Goal: Check status: Check status

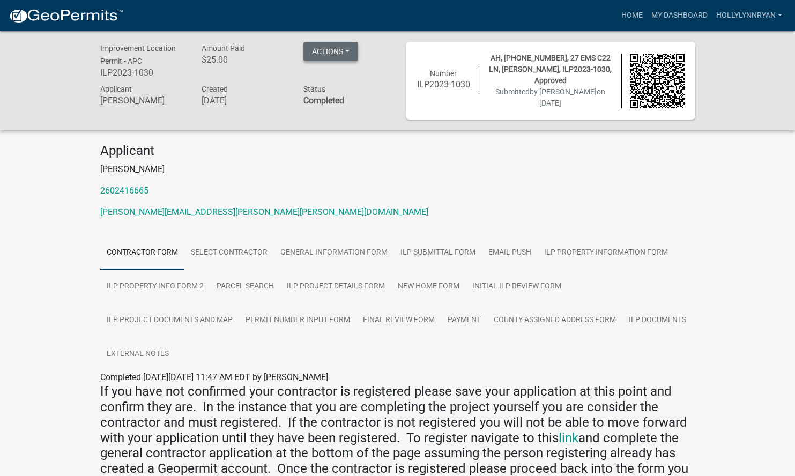
click at [333, 53] on button "Actions" at bounding box center [331, 51] width 55 height 19
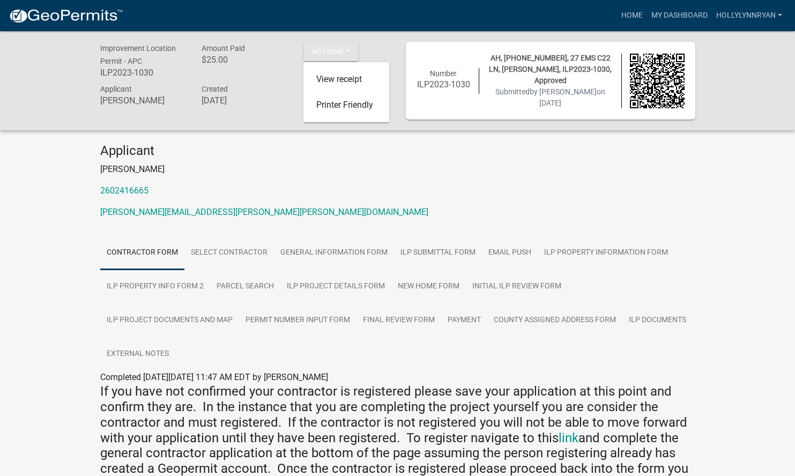
click at [274, 157] on h4 "Applicant" at bounding box center [397, 151] width 595 height 16
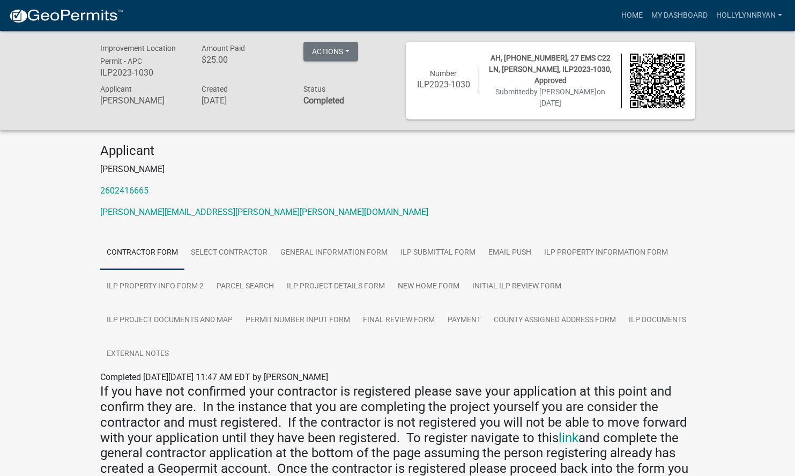
click at [342, 62] on div "Actions View receipt Printer Friendly" at bounding box center [331, 53] width 55 height 22
click at [345, 55] on button "Actions" at bounding box center [331, 51] width 55 height 19
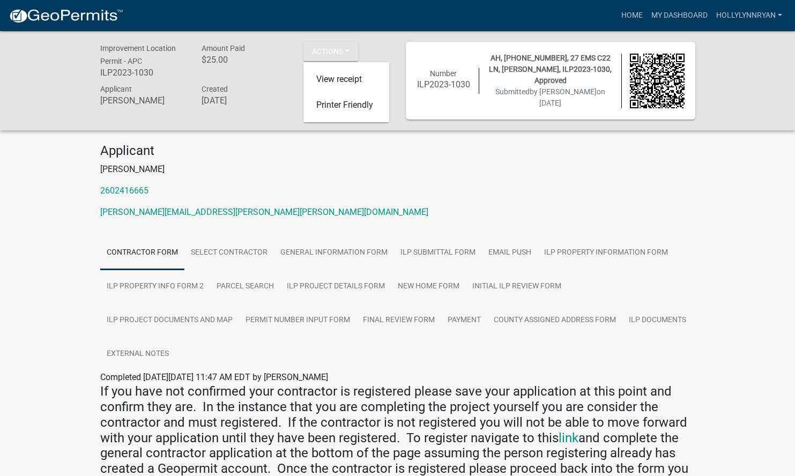
click at [270, 65] on div "Amount Paid $25.00" at bounding box center [245, 62] width 102 height 40
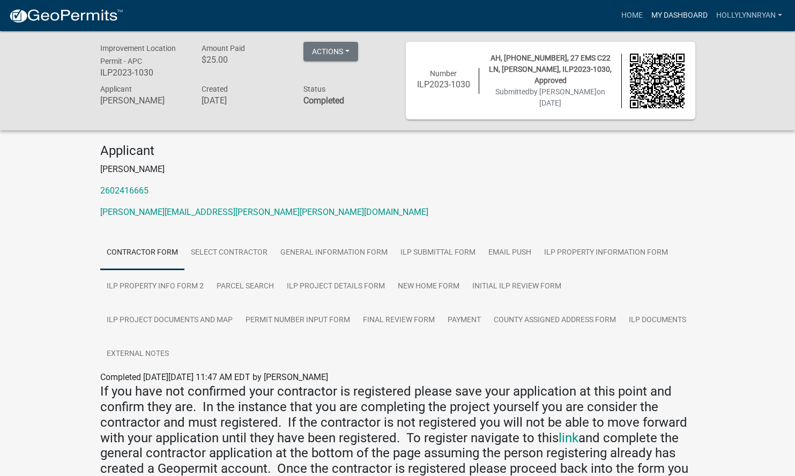
click at [662, 15] on link "My Dashboard" at bounding box center [679, 15] width 65 height 20
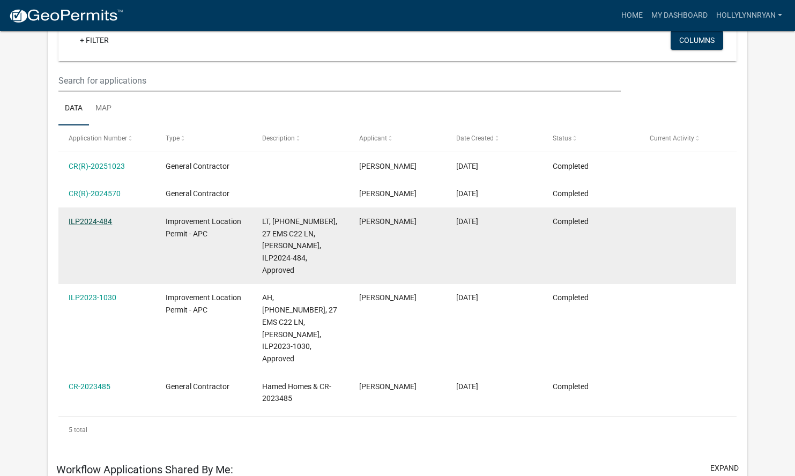
scroll to position [114, 0]
click at [98, 223] on link "ILP2024-484" at bounding box center [90, 221] width 43 height 9
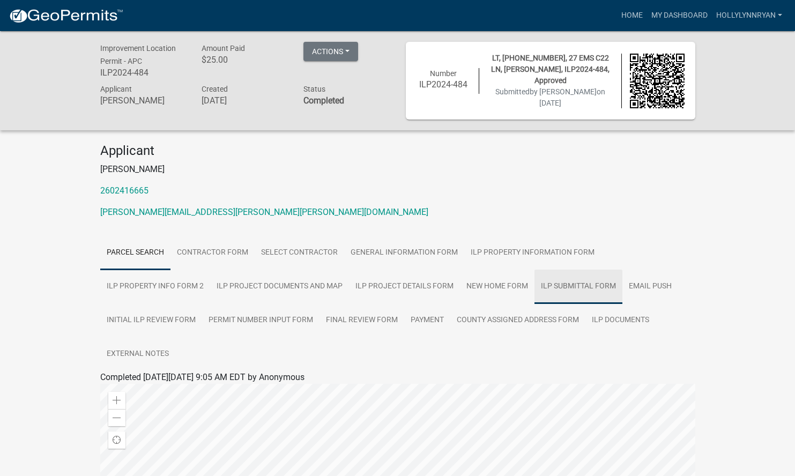
click at [573, 283] on link "ILP Submittal Form" at bounding box center [579, 287] width 88 height 34
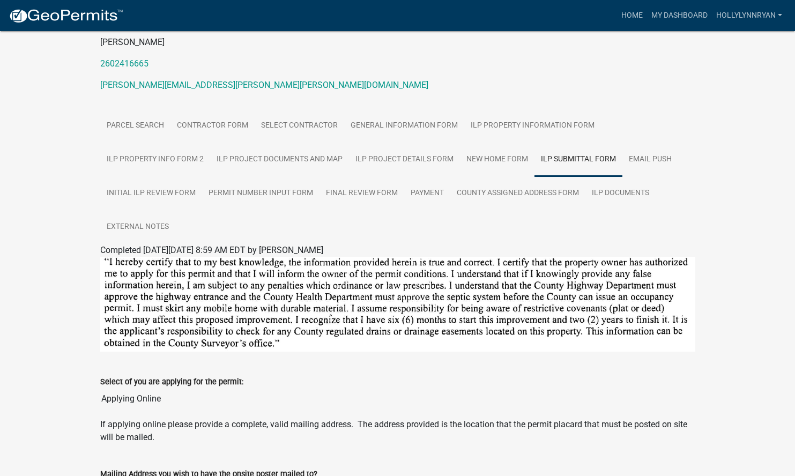
scroll to position [110, 0]
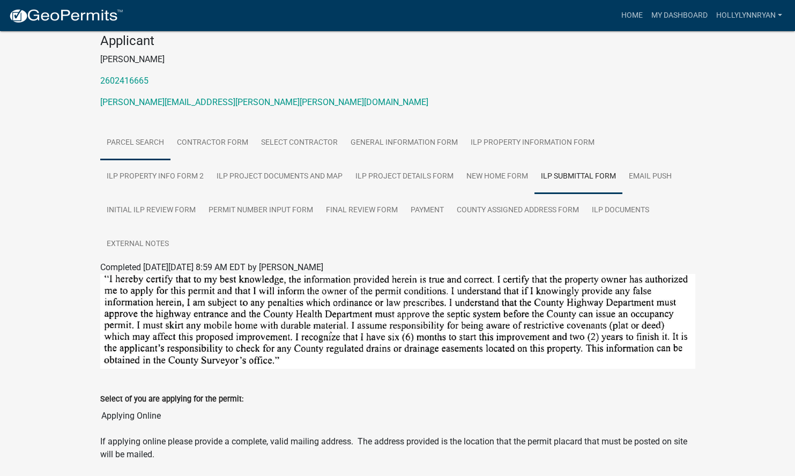
click at [152, 138] on link "Parcel search" at bounding box center [135, 143] width 70 height 34
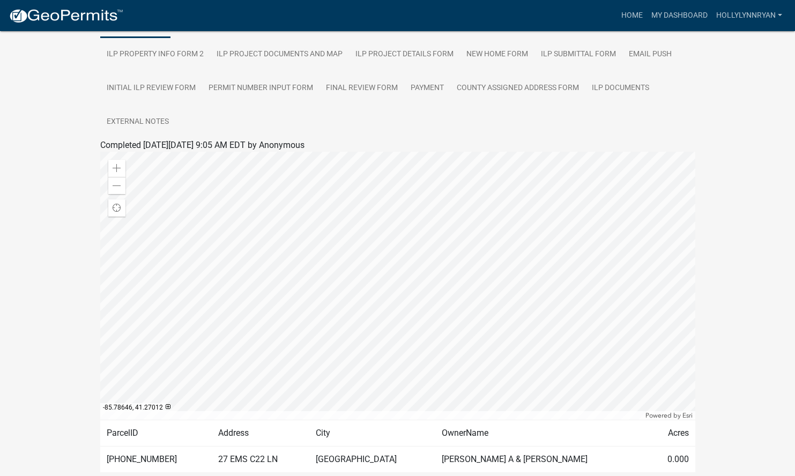
scroll to position [280, 0]
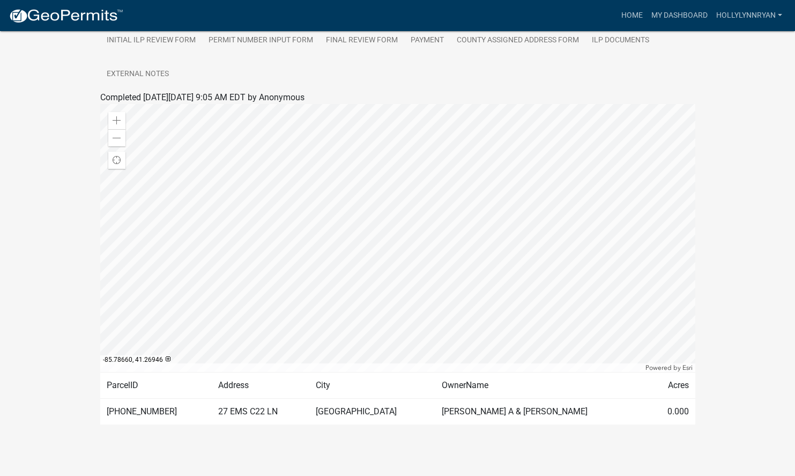
click at [228, 410] on td "27 EMS C22 LN" at bounding box center [261, 412] width 98 height 26
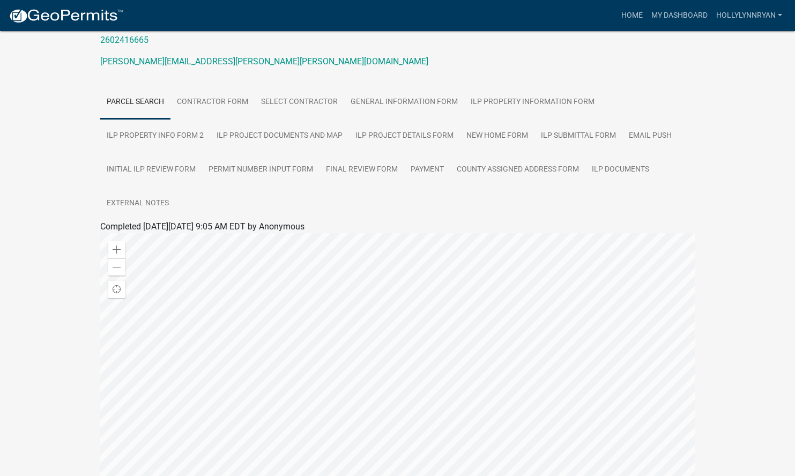
scroll to position [147, 0]
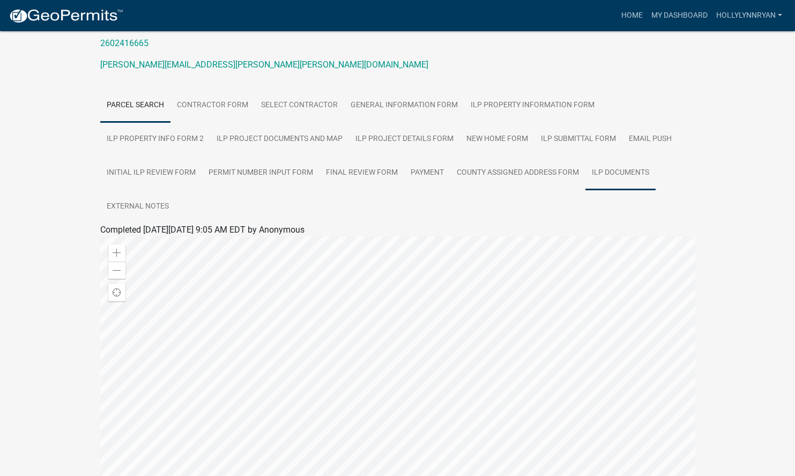
click at [638, 171] on link "ILP Documents" at bounding box center [621, 173] width 70 height 34
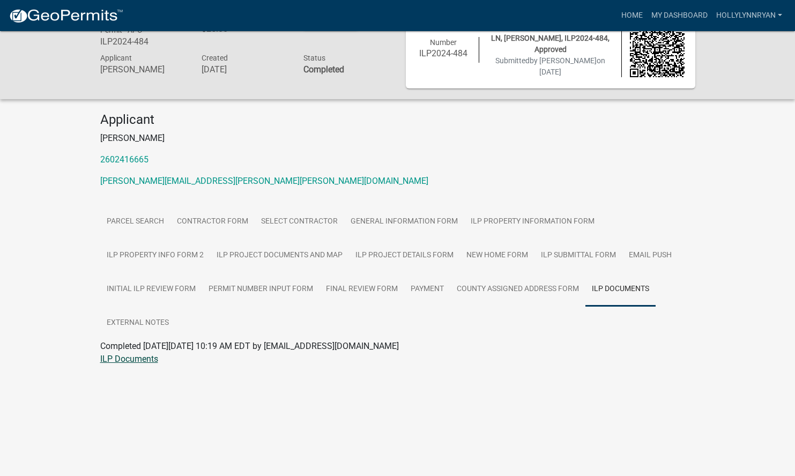
click at [135, 356] on link "ILP Documents" at bounding box center [129, 359] width 58 height 10
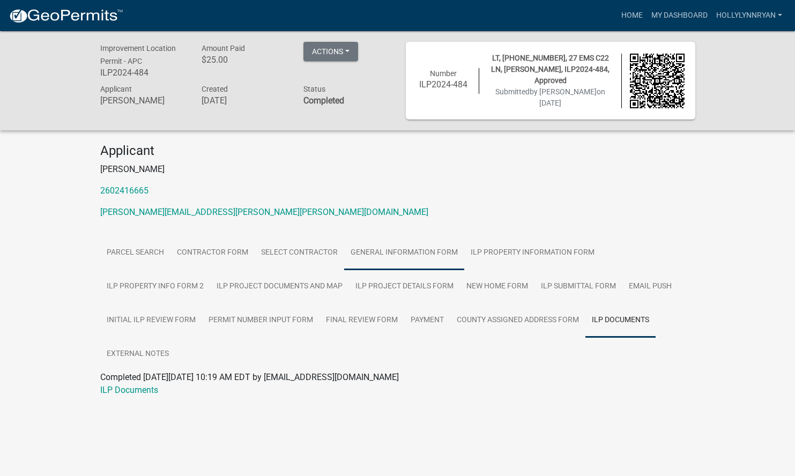
click at [379, 245] on link "General Information Form" at bounding box center [404, 253] width 120 height 34
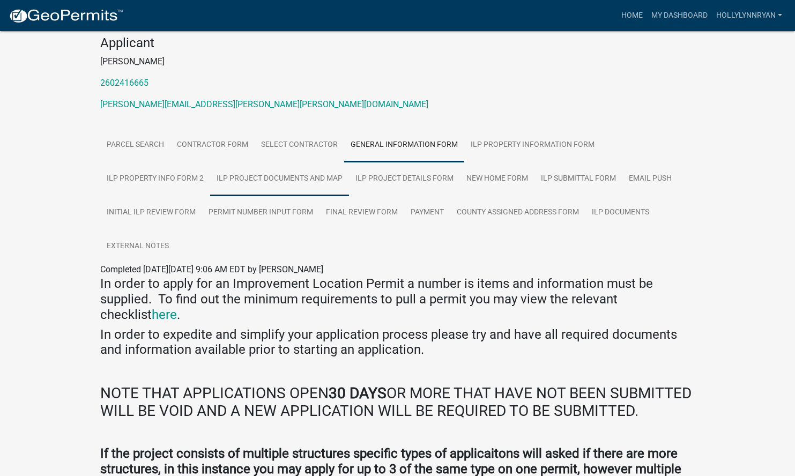
scroll to position [107, 0]
click at [553, 178] on link "ILP Submittal Form" at bounding box center [579, 179] width 88 height 34
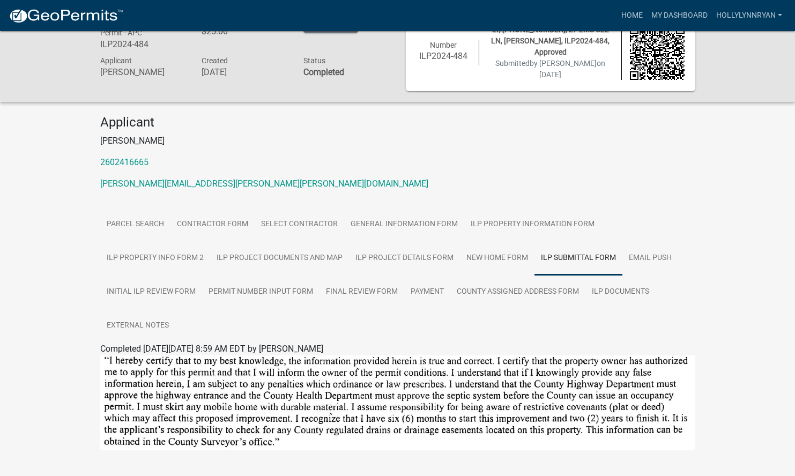
scroll to position [32, 0]
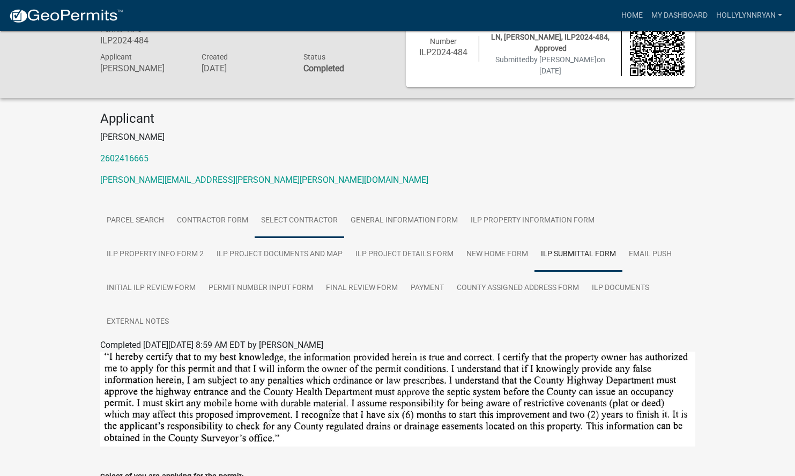
click at [290, 223] on link "Select contractor" at bounding box center [300, 221] width 90 height 34
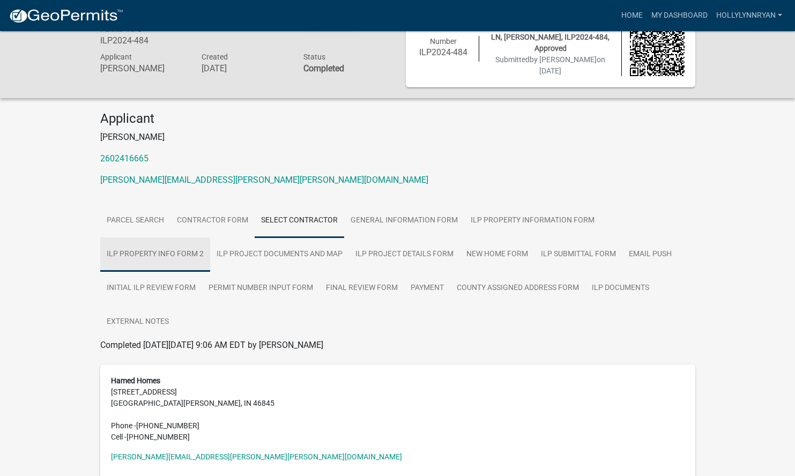
click at [169, 249] on link "ILP Property Info Form 2" at bounding box center [155, 255] width 110 height 34
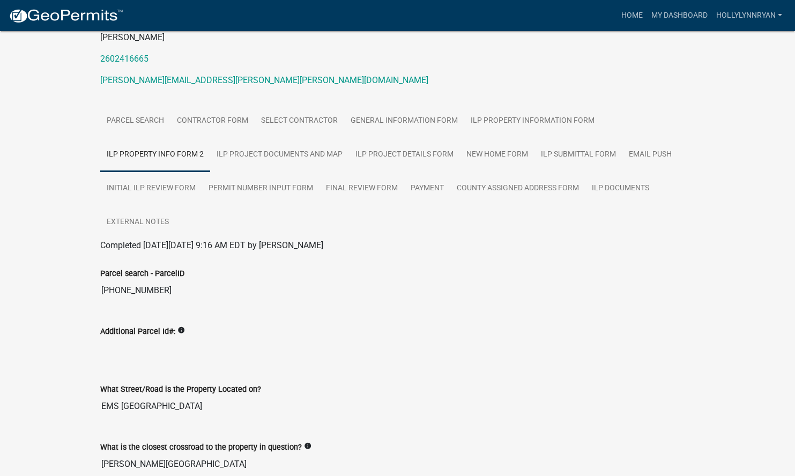
scroll to position [131, 0]
click at [255, 151] on link "ILP Project Documents and Map" at bounding box center [279, 156] width 139 height 34
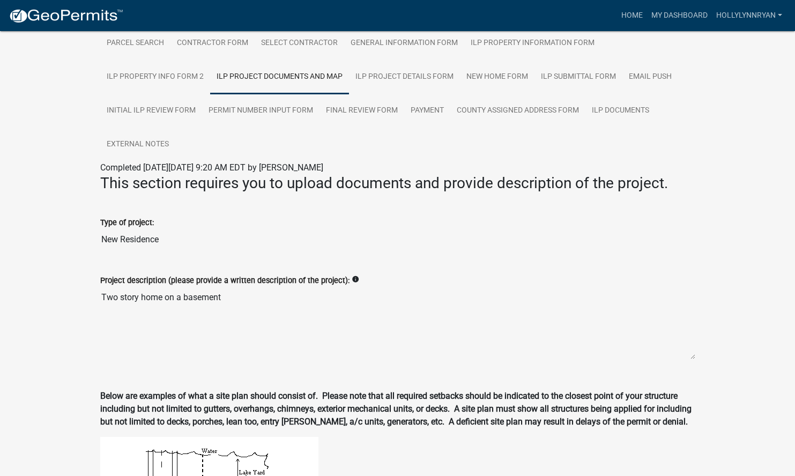
scroll to position [178, 0]
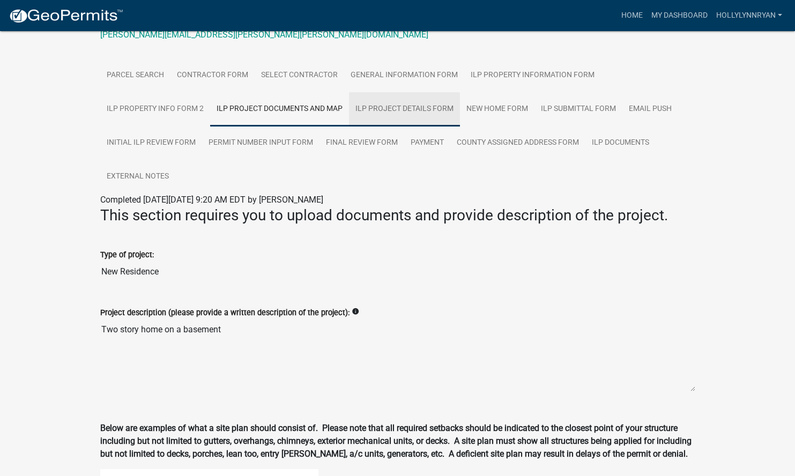
click at [393, 102] on link "ILP Project Details Form" at bounding box center [404, 109] width 111 height 34
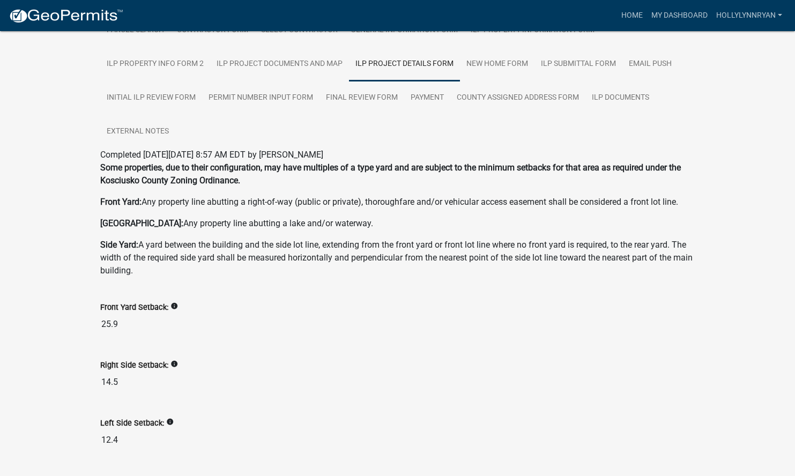
scroll to position [152, 0]
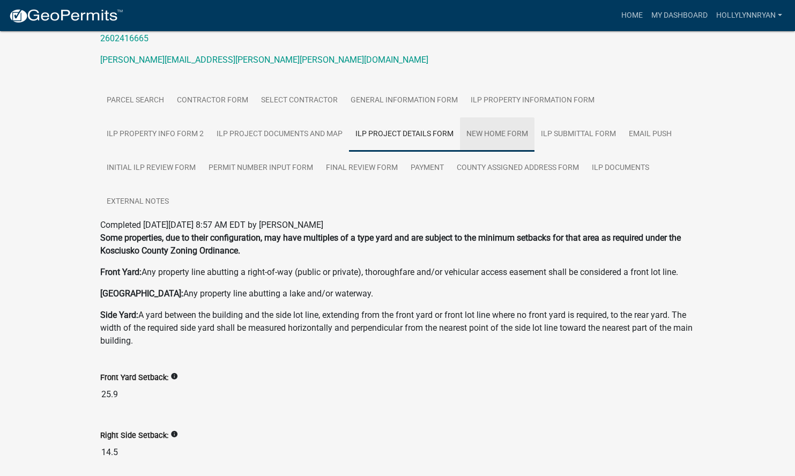
click at [524, 136] on link "New Home Form" at bounding box center [497, 134] width 75 height 34
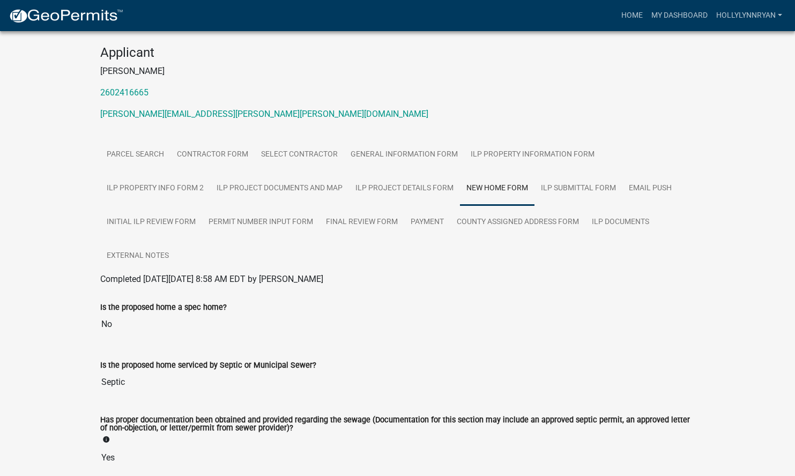
scroll to position [0, 0]
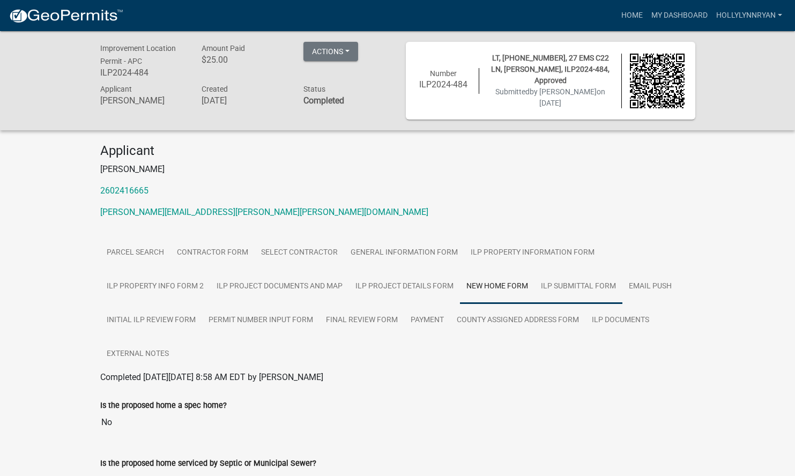
click at [569, 289] on link "ILP Submittal Form" at bounding box center [579, 287] width 88 height 34
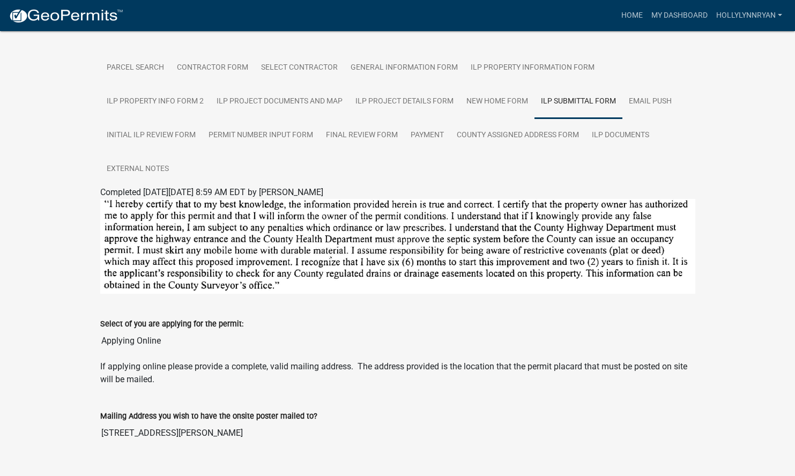
scroll to position [184, 0]
click at [646, 97] on link "Email Push" at bounding box center [651, 102] width 56 height 34
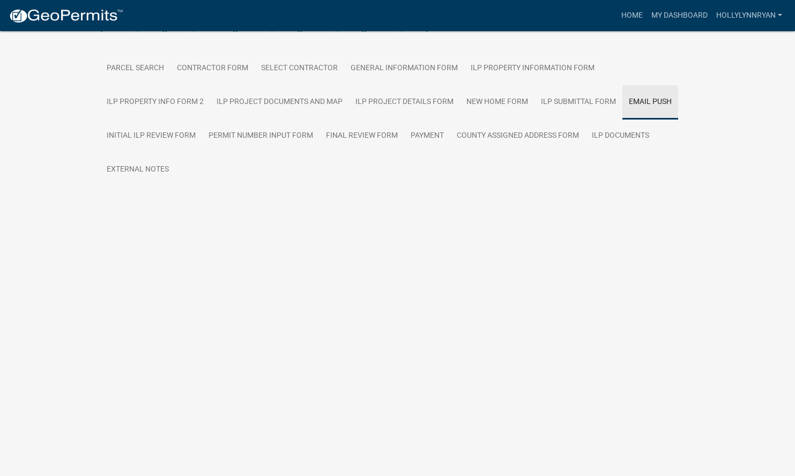
scroll to position [31, 0]
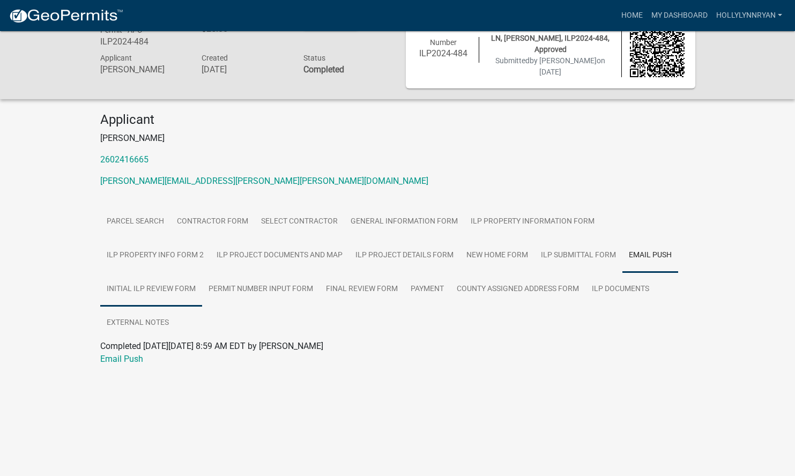
click at [157, 290] on link "Initial ILP Review Form" at bounding box center [151, 289] width 102 height 34
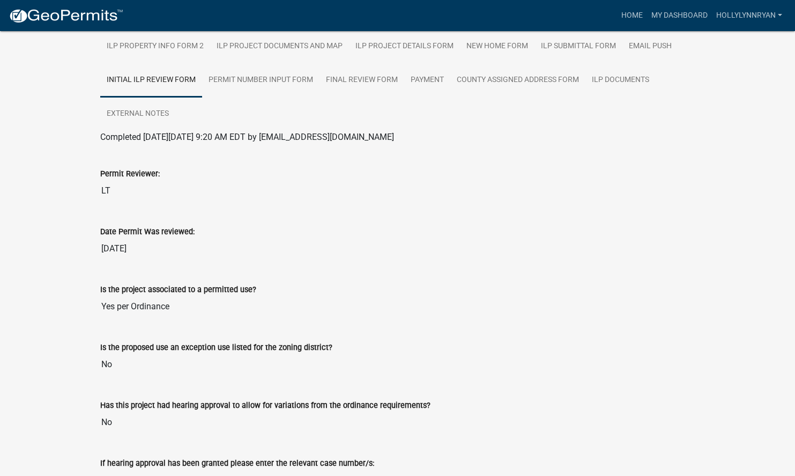
scroll to position [0, 0]
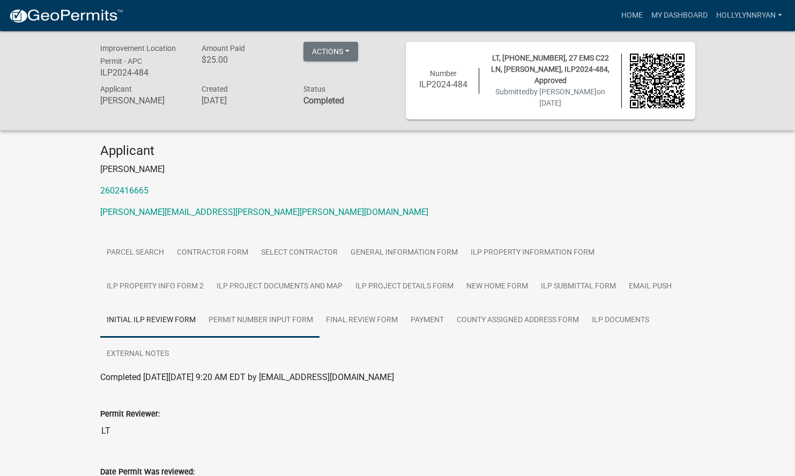
click at [229, 321] on link "Permit Number Input Form" at bounding box center [260, 321] width 117 height 34
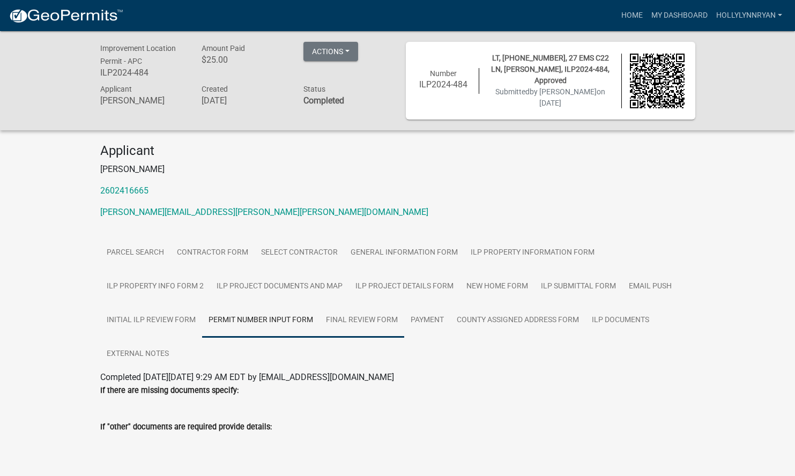
click at [366, 321] on link "Final Review Form" at bounding box center [362, 321] width 85 height 34
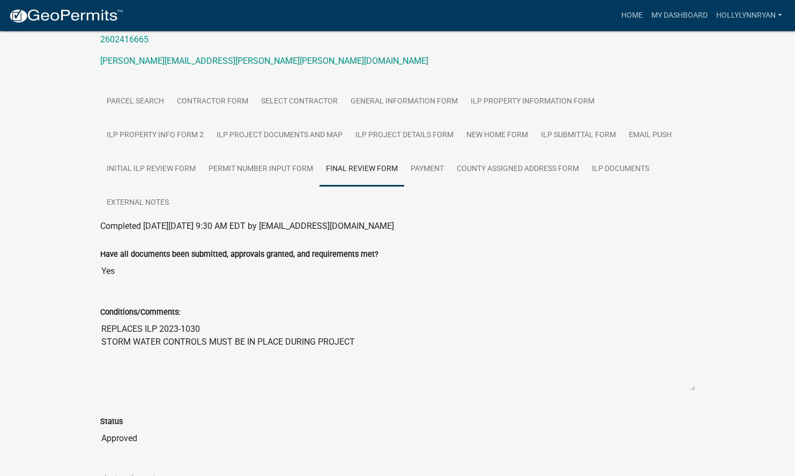
scroll to position [90, 0]
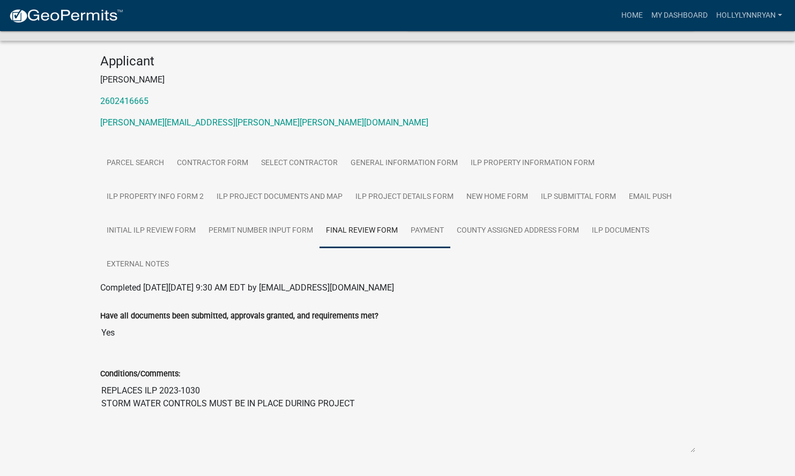
click at [433, 225] on link "Payment" at bounding box center [427, 231] width 46 height 34
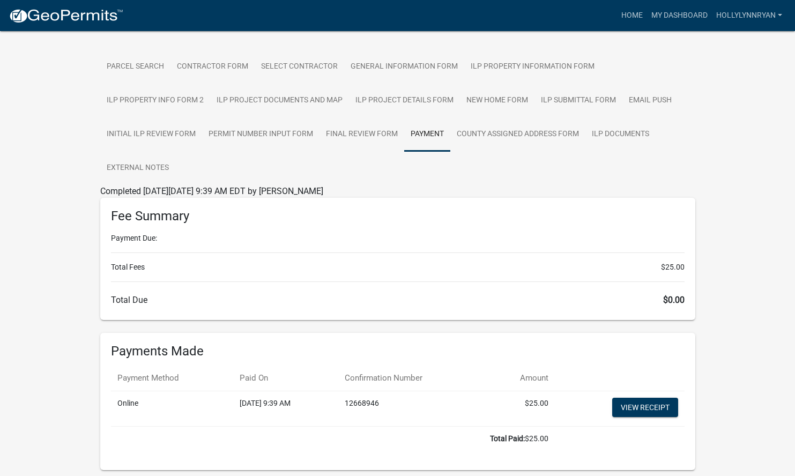
scroll to position [223, 0]
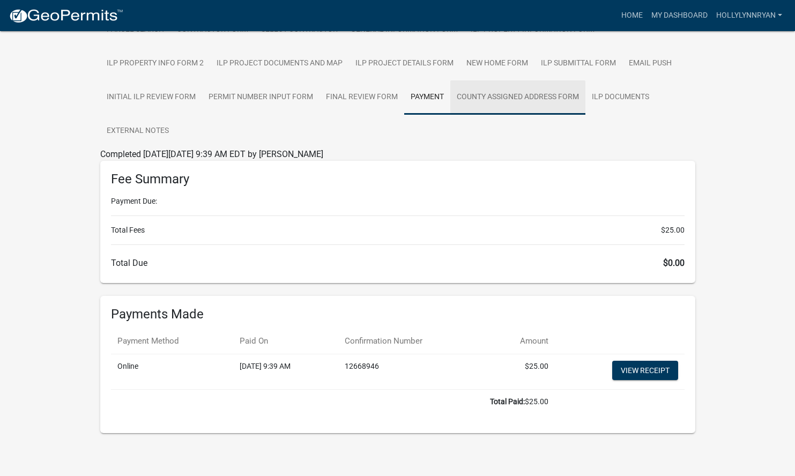
click at [515, 100] on link "County Assigned Address Form" at bounding box center [517, 97] width 135 height 34
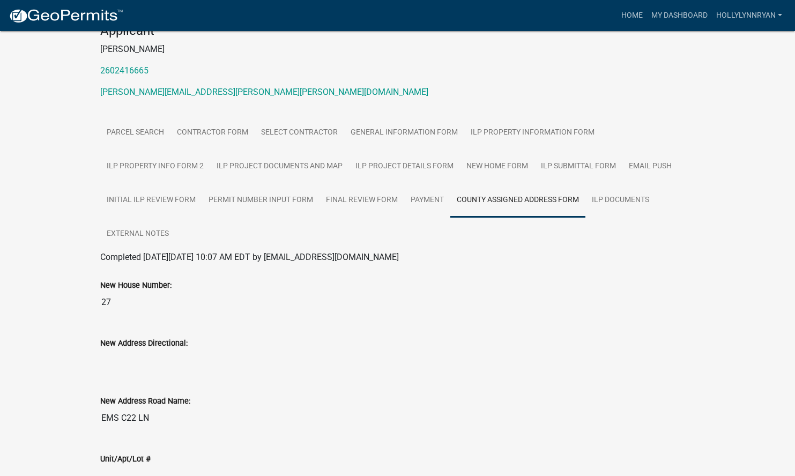
scroll to position [101, 0]
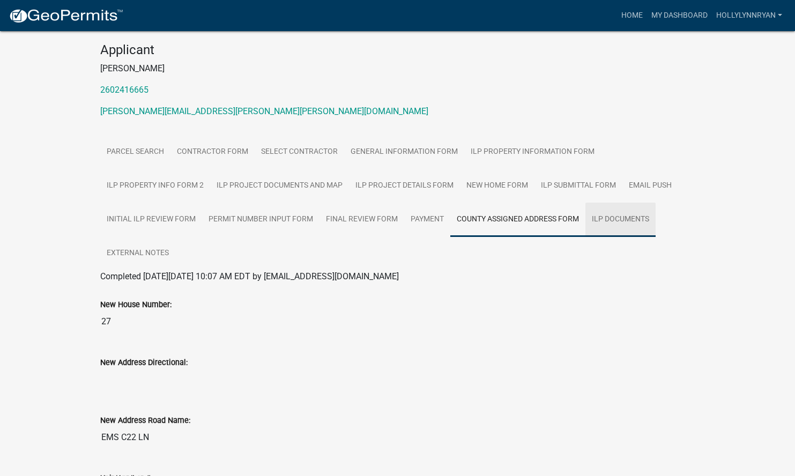
click at [631, 211] on link "ILP Documents" at bounding box center [621, 220] width 70 height 34
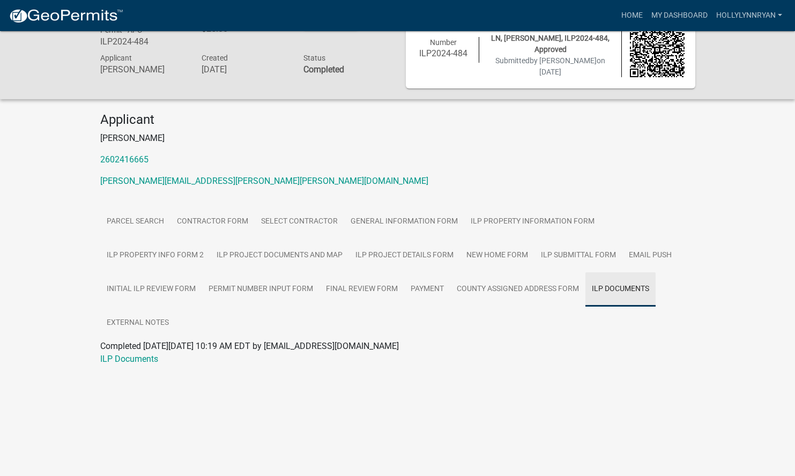
scroll to position [31, 0]
click at [132, 360] on link "ILP Documents" at bounding box center [129, 359] width 58 height 10
